Goal: Information Seeking & Learning: Learn about a topic

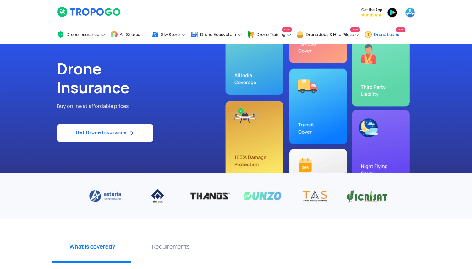
click at [376, 30] on link "Drone Loans New" at bounding box center [384, 34] width 41 height 19
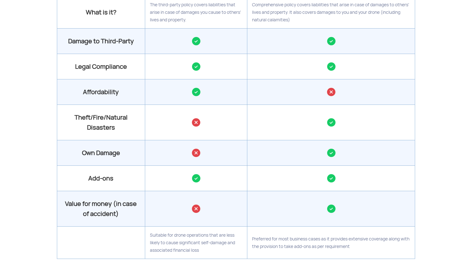
scroll to position [667, 0]
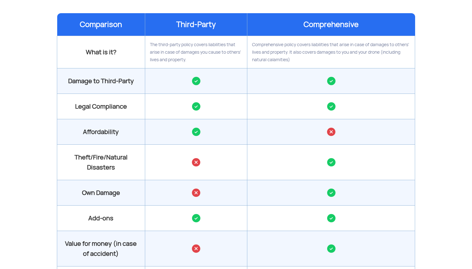
scroll to position [625, 0]
